Goal: Entertainment & Leisure: Consume media (video, audio)

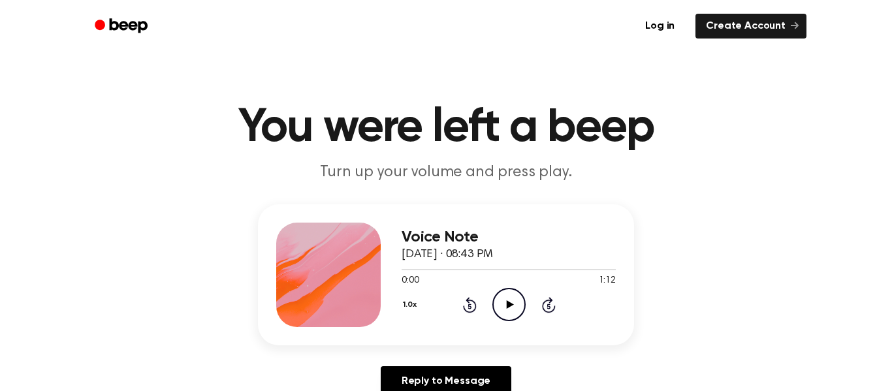
click at [503, 313] on icon "Play Audio" at bounding box center [508, 304] width 33 height 33
click at [503, 313] on icon "Pause Audio" at bounding box center [508, 304] width 33 height 33
click at [506, 315] on icon "Play Audio" at bounding box center [508, 304] width 33 height 33
click at [508, 298] on icon "Play Audio" at bounding box center [508, 304] width 33 height 33
click at [508, 298] on icon "Pause Audio" at bounding box center [508, 304] width 33 height 33
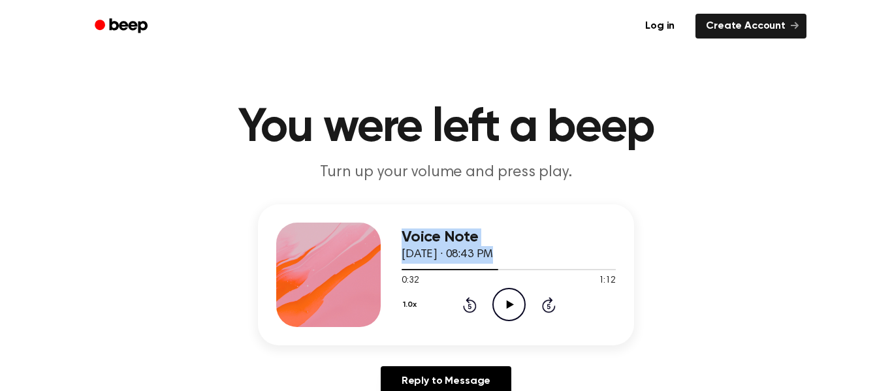
drag, startPoint x: 491, startPoint y: 272, endPoint x: 287, endPoint y: 294, distance: 204.9
click at [287, 294] on div "Voice Note September 10, 2024 · 08:43 PM 0:32 1:12 Your browser does not suppor…" at bounding box center [446, 274] width 376 height 141
click at [493, 251] on span "September 10, 2024 · 08:43 PM" at bounding box center [446, 255] width 91 height 12
click at [554, 263] on div "Voice Note September 10, 2024 · 08:43 PM" at bounding box center [508, 245] width 214 height 35
click at [512, 303] on icon "Play Audio" at bounding box center [508, 304] width 33 height 33
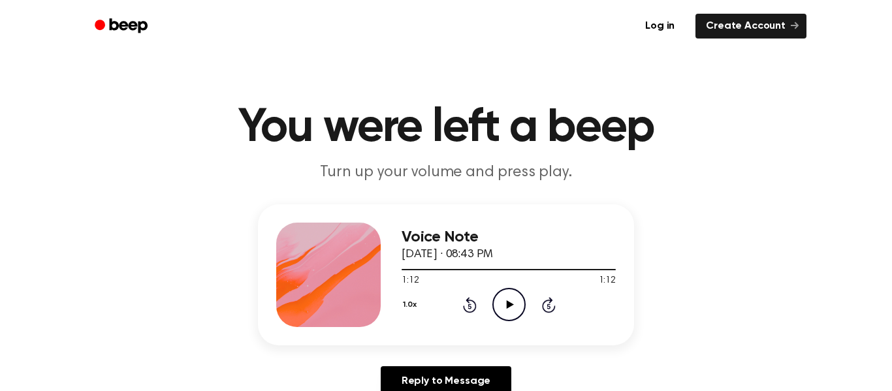
click at [550, 309] on icon "Skip 5 seconds" at bounding box center [548, 304] width 14 height 17
click at [546, 309] on icon "Skip 5 seconds" at bounding box center [548, 304] width 14 height 17
click at [547, 310] on icon "Skip 5 seconds" at bounding box center [548, 304] width 14 height 17
click at [506, 308] on icon at bounding box center [509, 304] width 7 height 8
click at [510, 304] on icon at bounding box center [509, 304] width 7 height 8
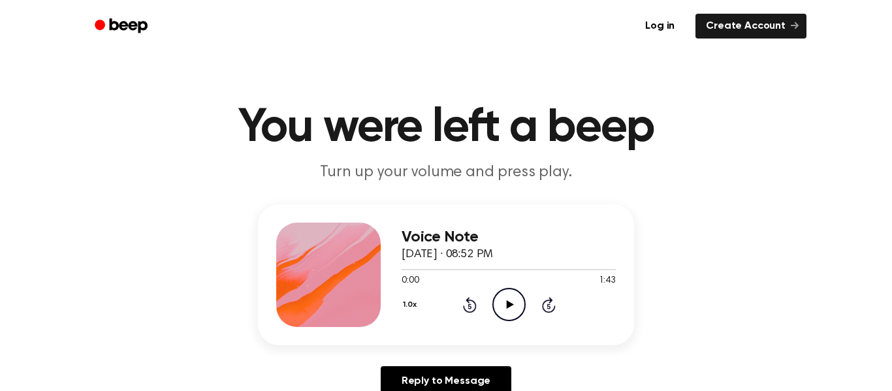
click at [512, 314] on icon "Play Audio" at bounding box center [508, 304] width 33 height 33
click at [503, 302] on icon "Play Audio" at bounding box center [508, 304] width 33 height 33
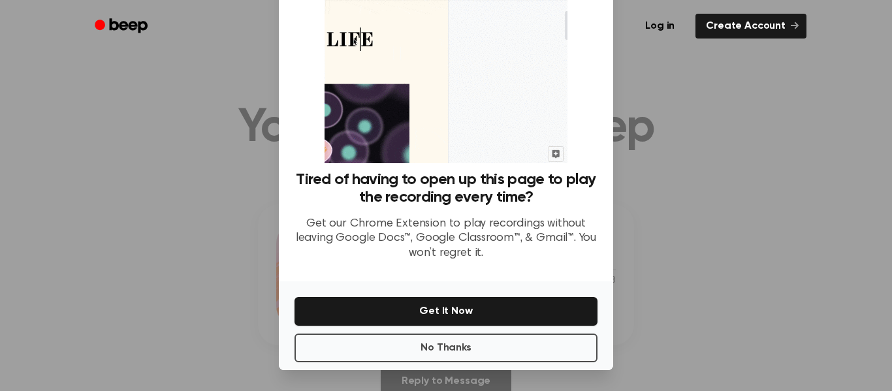
scroll to position [84, 0]
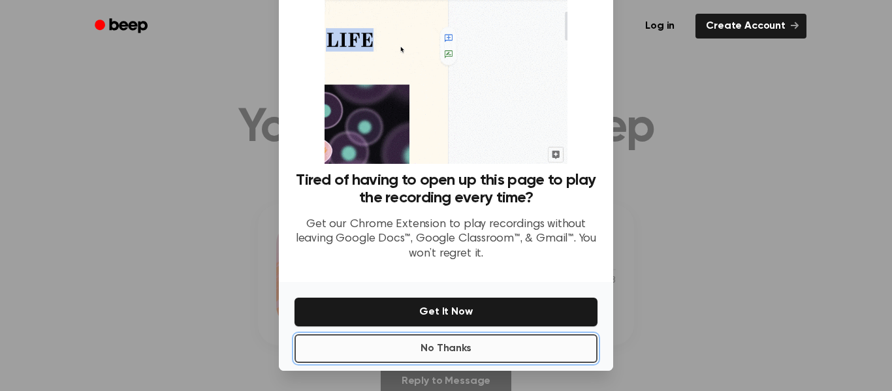
click at [371, 354] on button "No Thanks" at bounding box center [445, 348] width 303 height 29
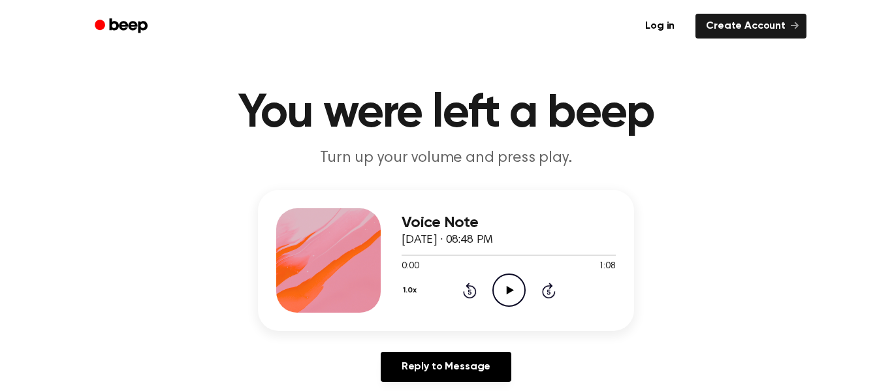
scroll to position [18, 0]
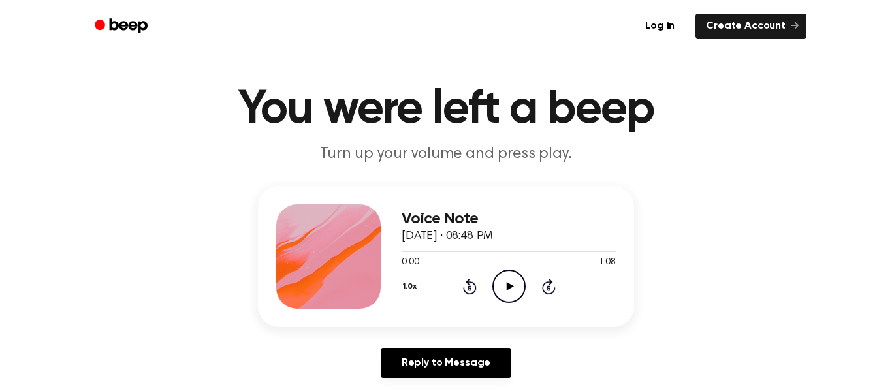
click at [503, 292] on icon "Play Audio" at bounding box center [508, 286] width 33 height 33
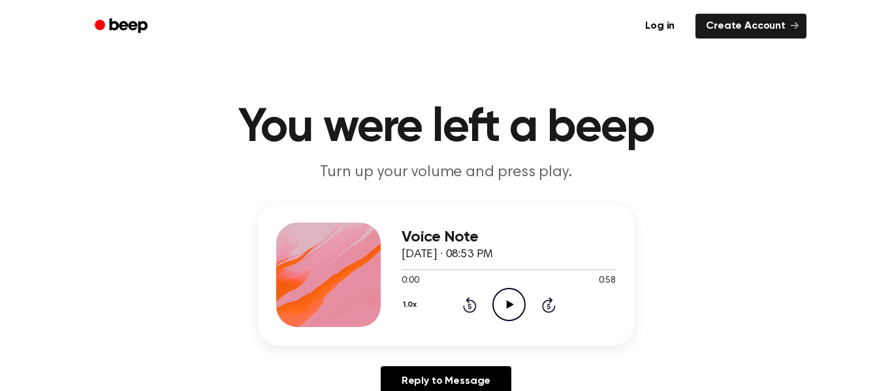
click at [512, 305] on icon "Play Audio" at bounding box center [508, 304] width 33 height 33
